Goal: Task Accomplishment & Management: Manage account settings

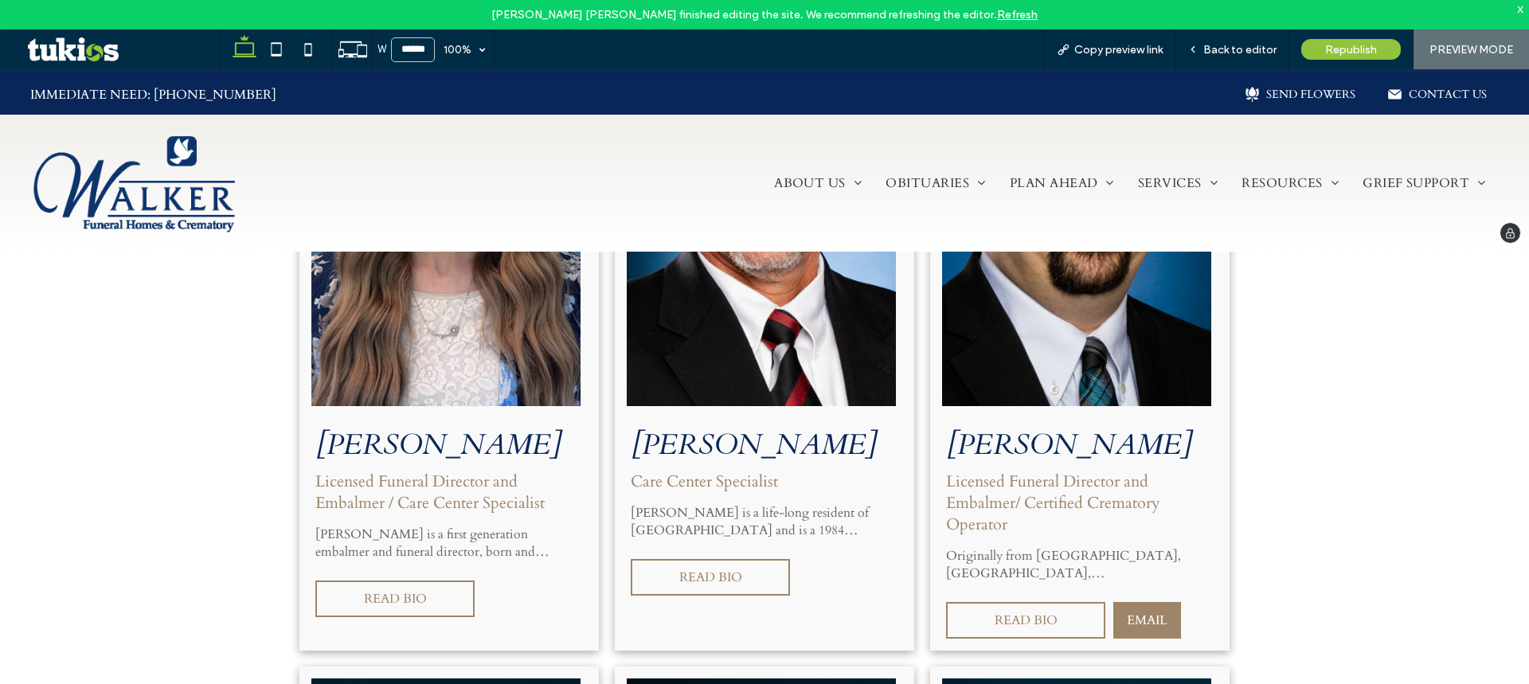
scroll to position [3425, 0]
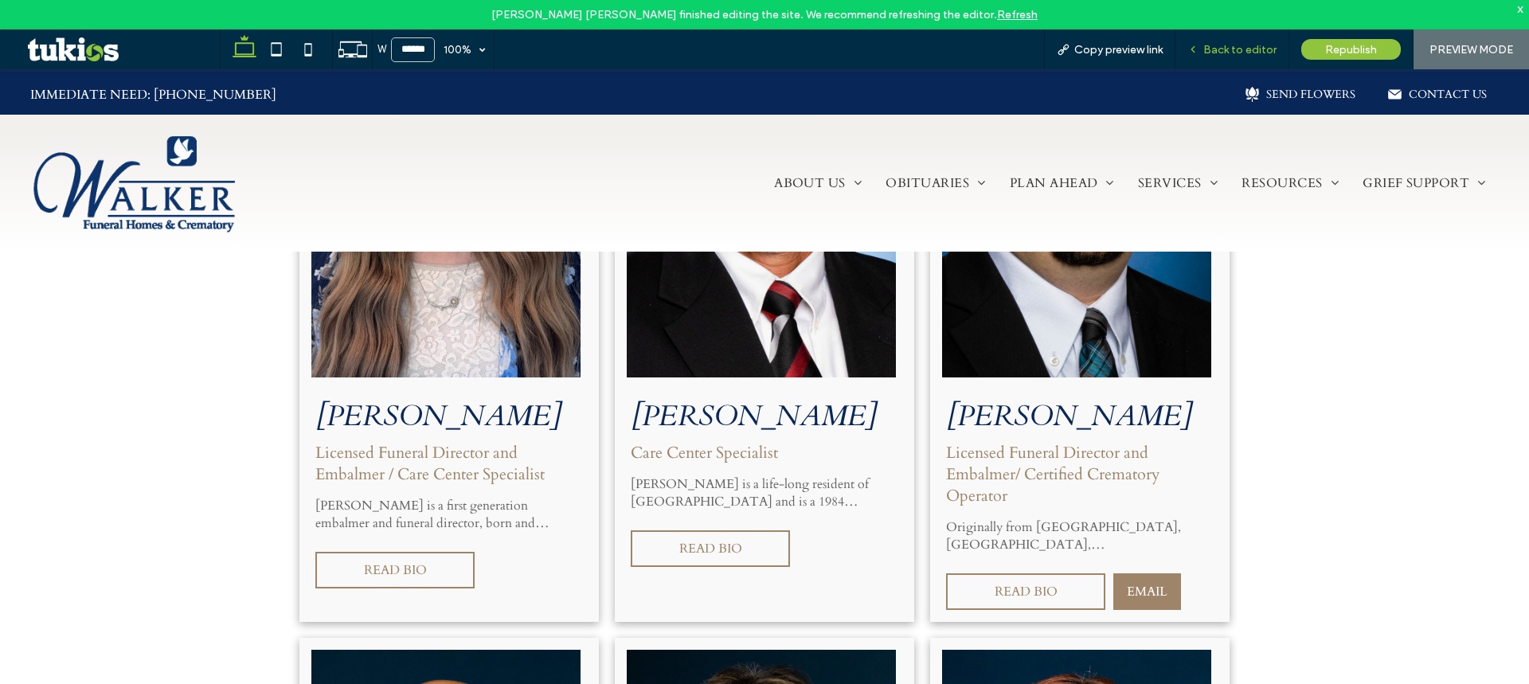
click at [1264, 41] on div "Back to editor" at bounding box center [1233, 49] width 114 height 40
click at [1235, 46] on span "Back to editor" at bounding box center [1240, 50] width 73 height 14
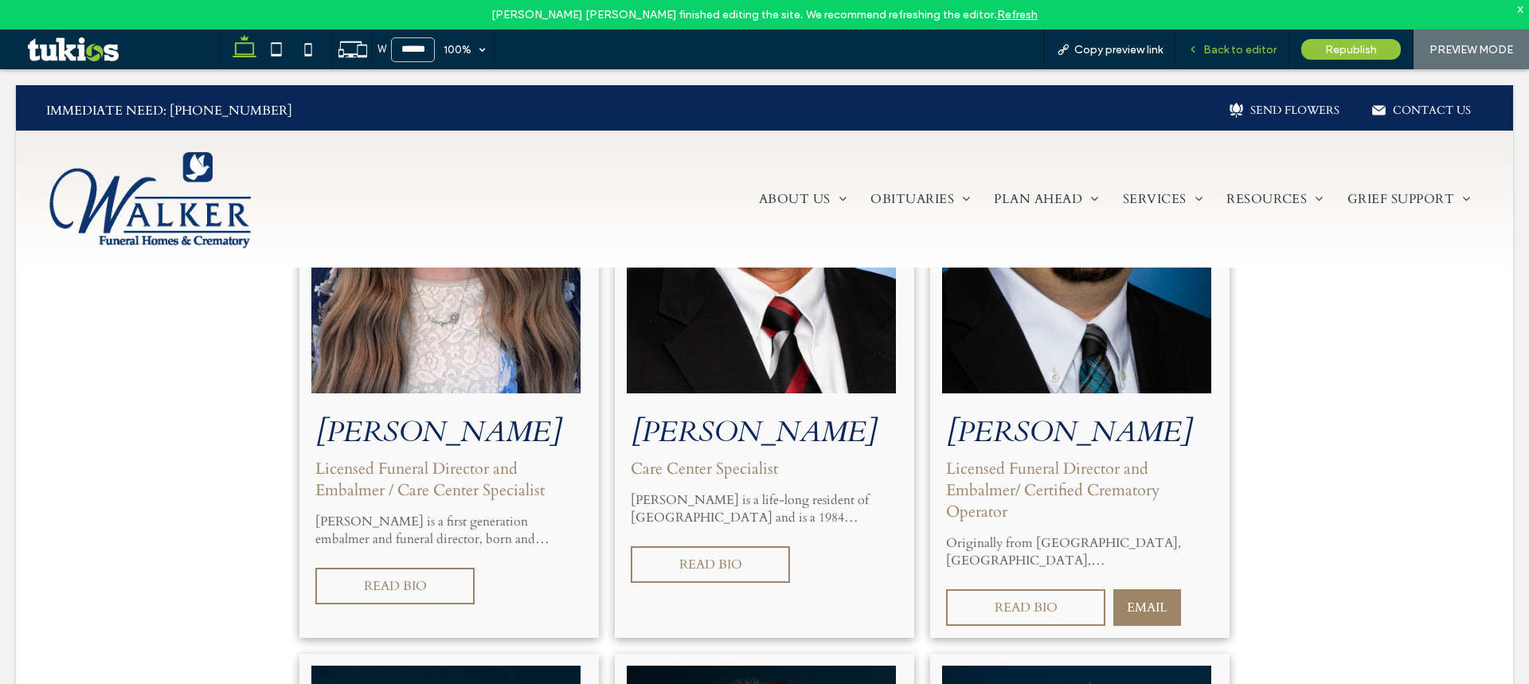
scroll to position [3441, 0]
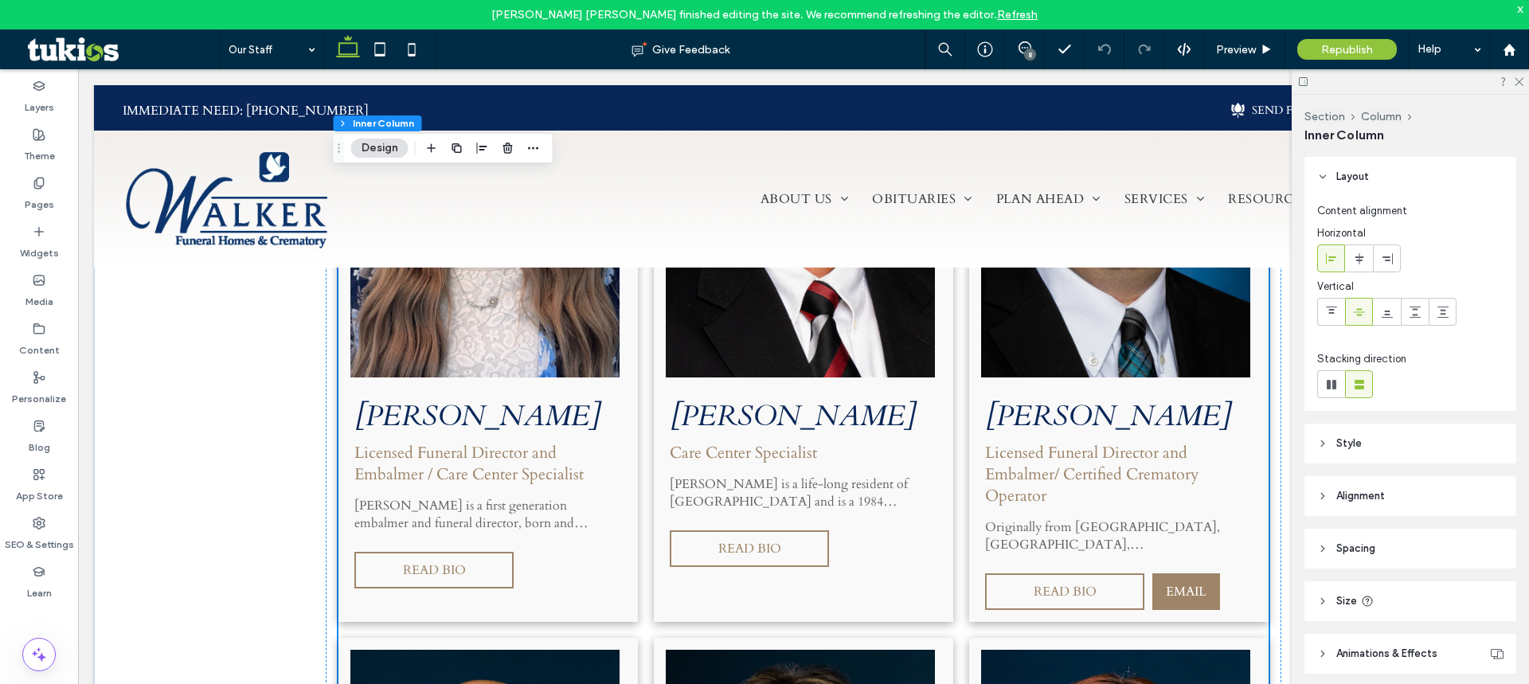
click at [513, 397] on h3 "[PERSON_NAME]" at bounding box center [480, 416] width 252 height 39
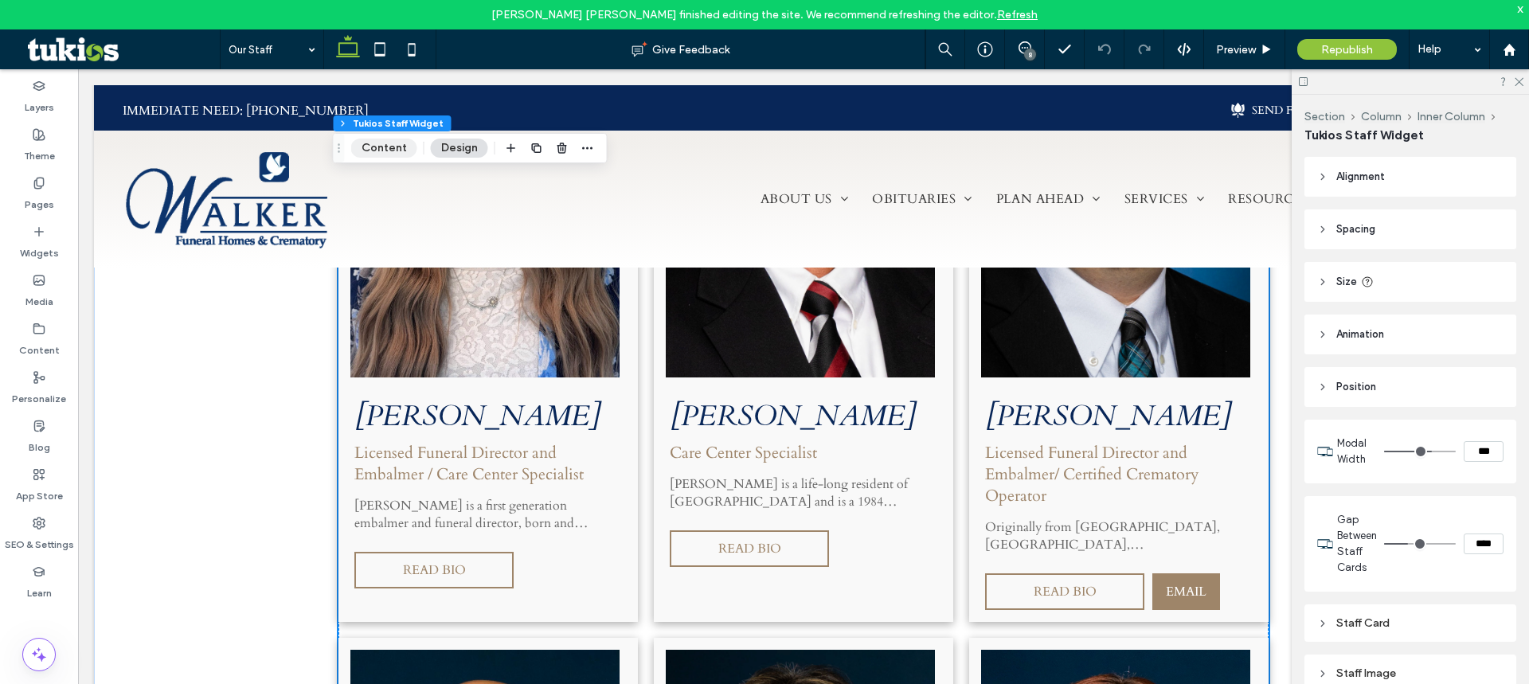
click at [388, 140] on button "Content" at bounding box center [384, 148] width 66 height 19
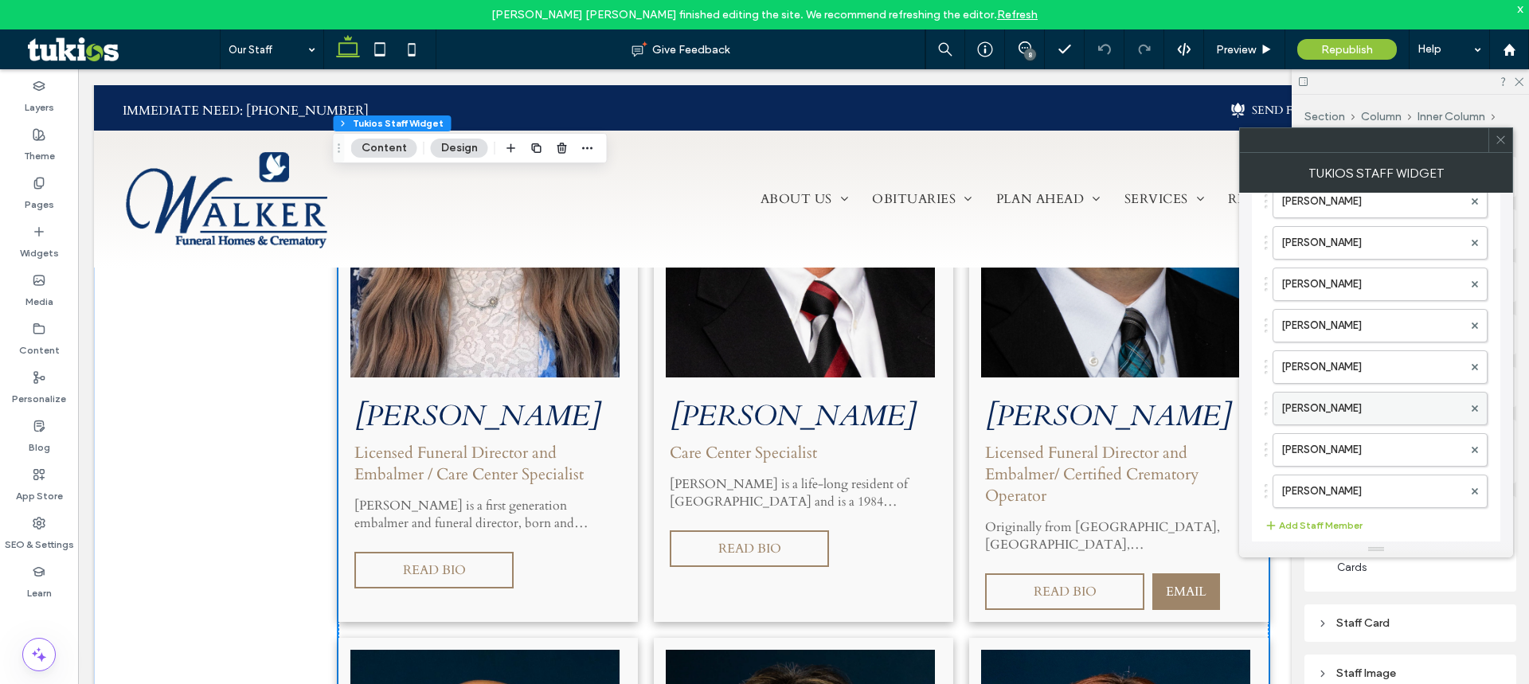
scroll to position [1224, 0]
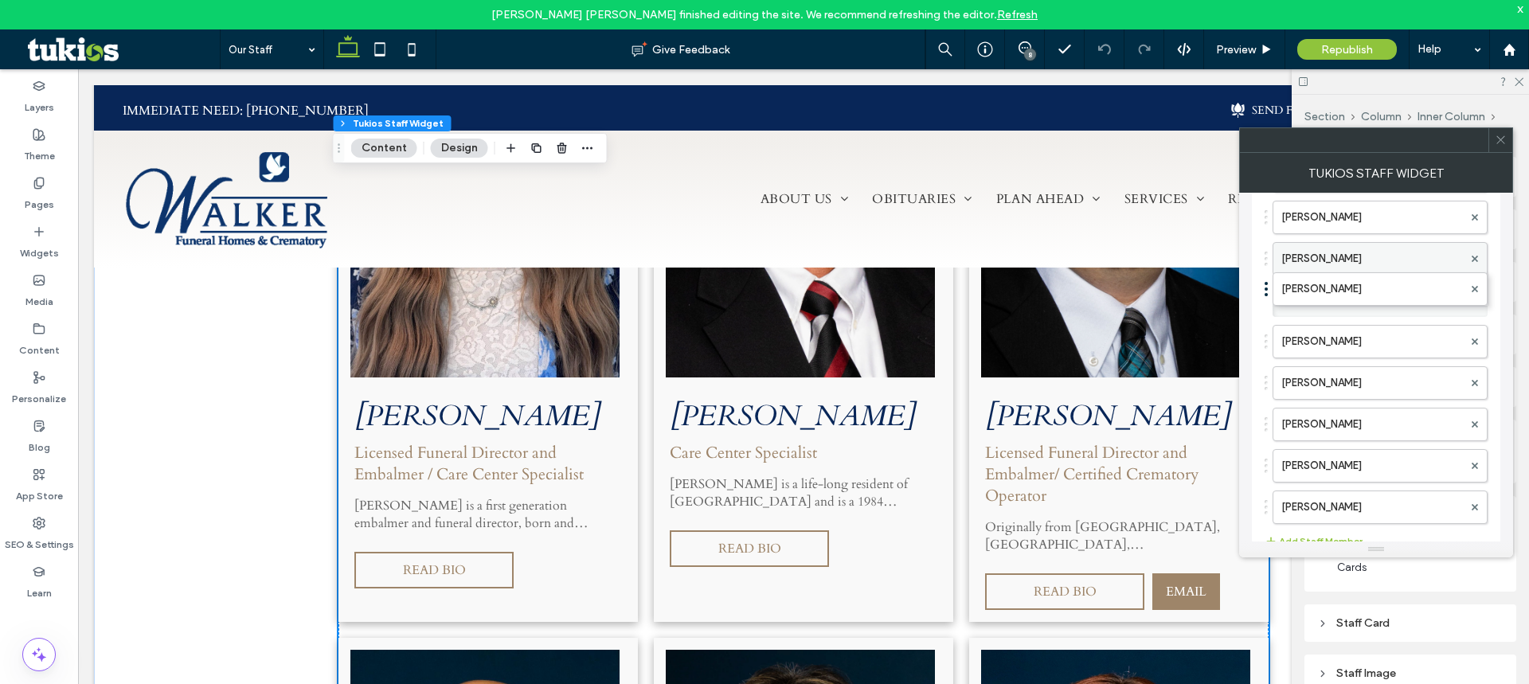
drag, startPoint x: 1331, startPoint y: 510, endPoint x: 1337, endPoint y: 256, distance: 254.2
drag, startPoint x: 1331, startPoint y: 456, endPoint x: 1330, endPoint y: 255, distance: 200.7
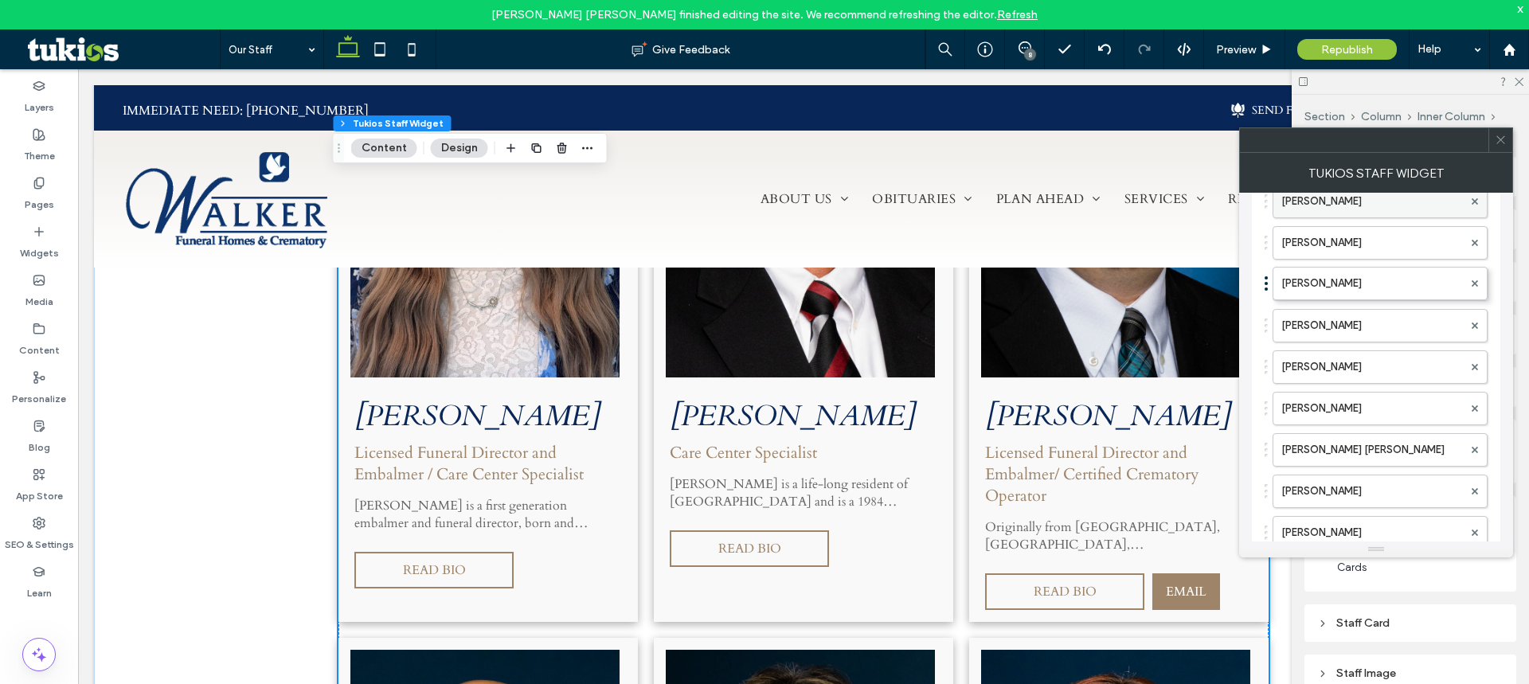
drag, startPoint x: 1333, startPoint y: 523, endPoint x: 1346, endPoint y: 206, distance: 318.1
click at [1501, 139] on use at bounding box center [1501, 140] width 8 height 8
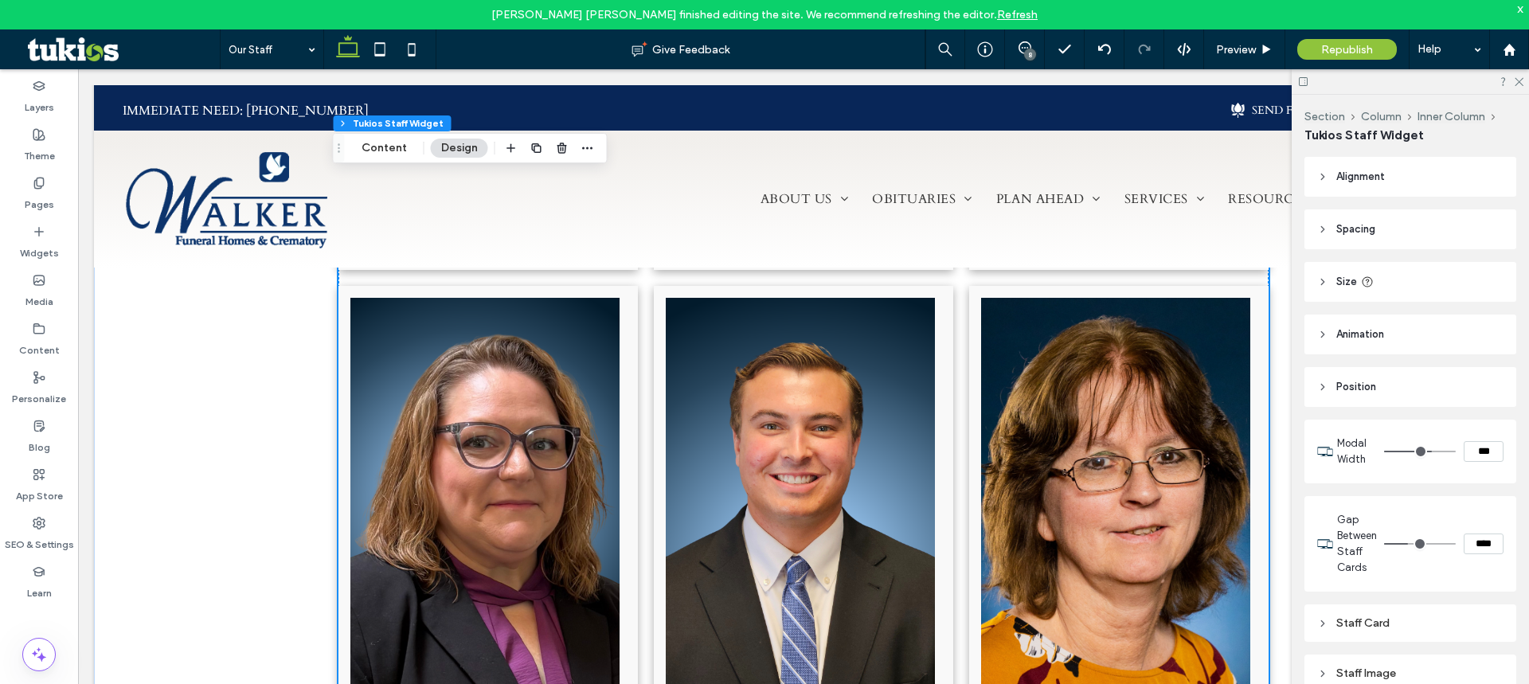
scroll to position [5273, 0]
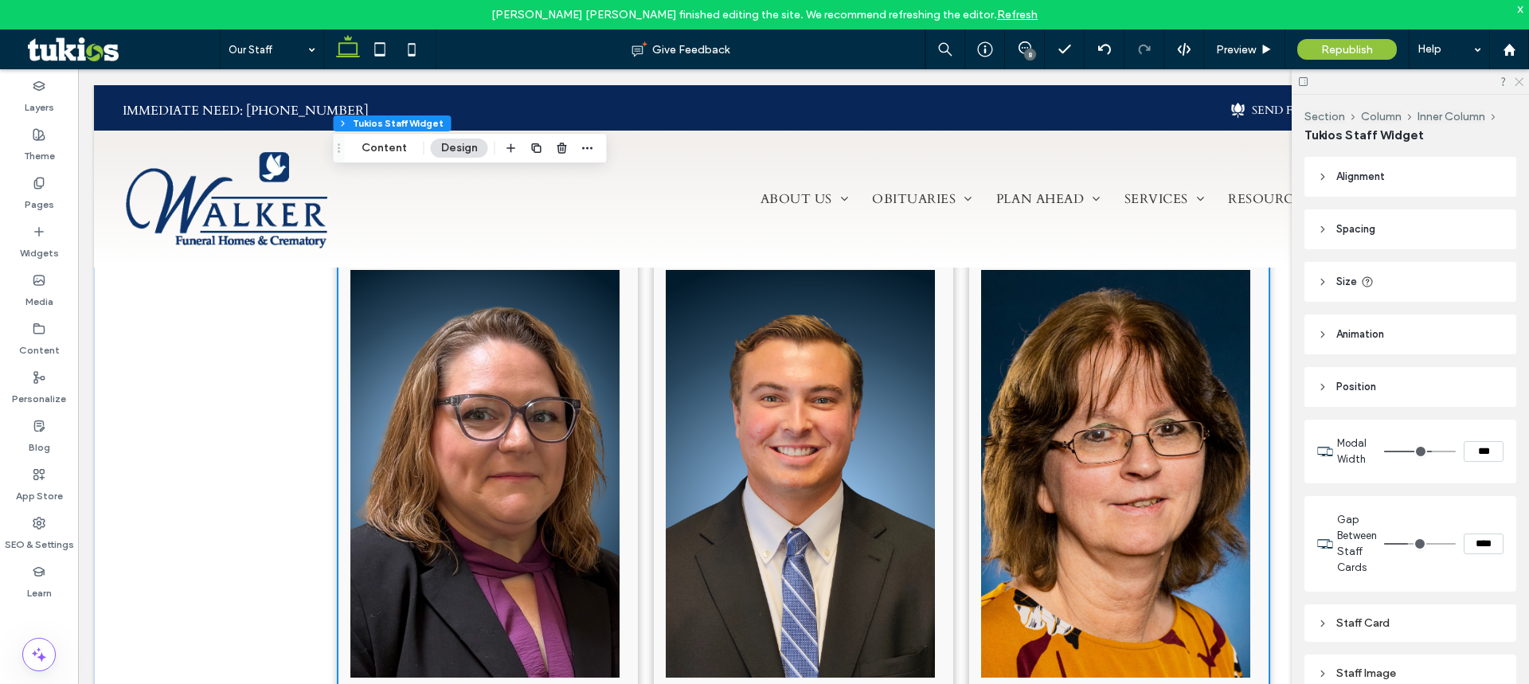
click at [1518, 78] on icon at bounding box center [1518, 81] width 10 height 10
